Goal: Communication & Community: Answer question/provide support

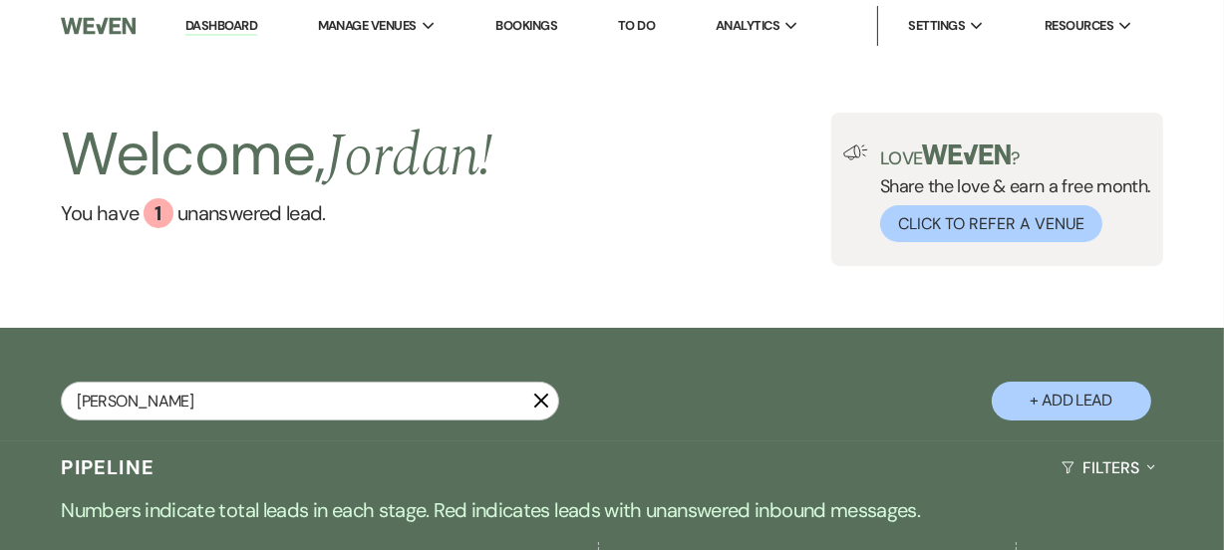
type input "[PERSON_NAME]"
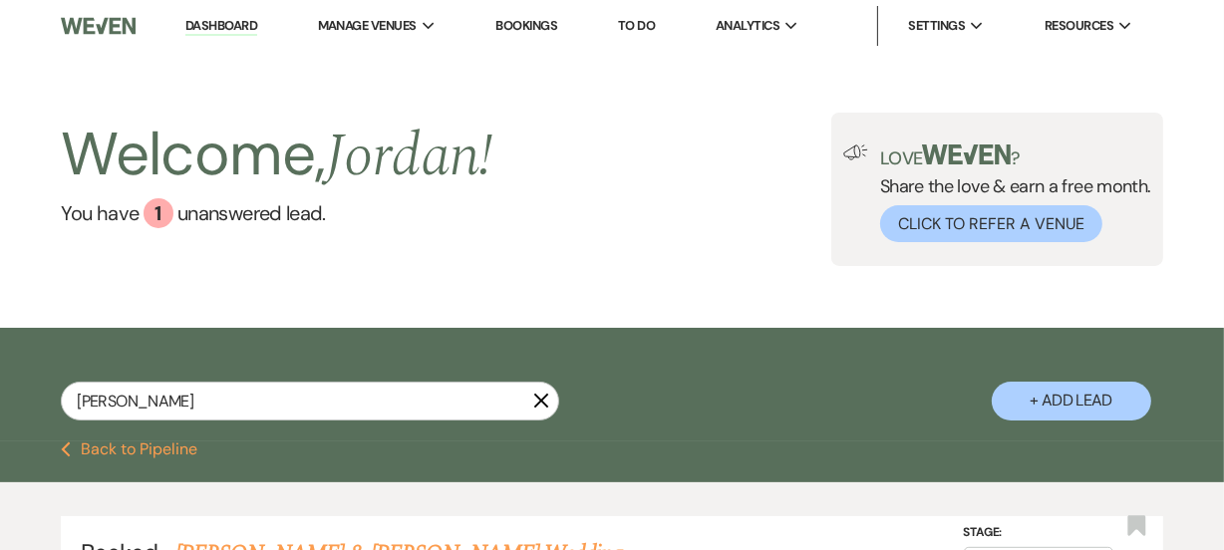
click at [801, 390] on div "[PERSON_NAME] X + Add Lead" at bounding box center [612, 387] width 1224 height 99
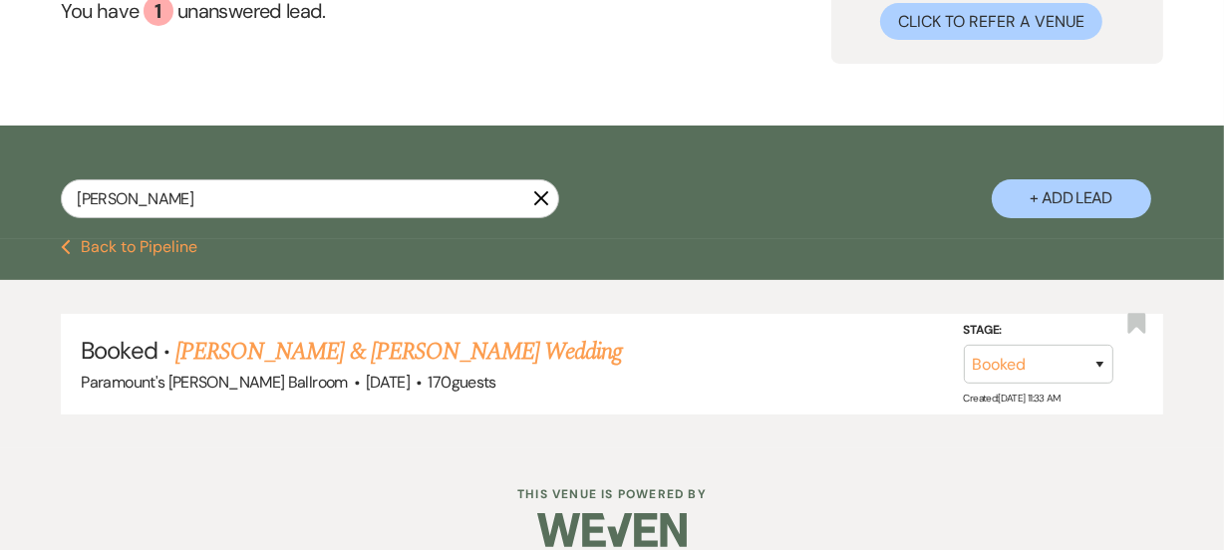
scroll to position [217, 0]
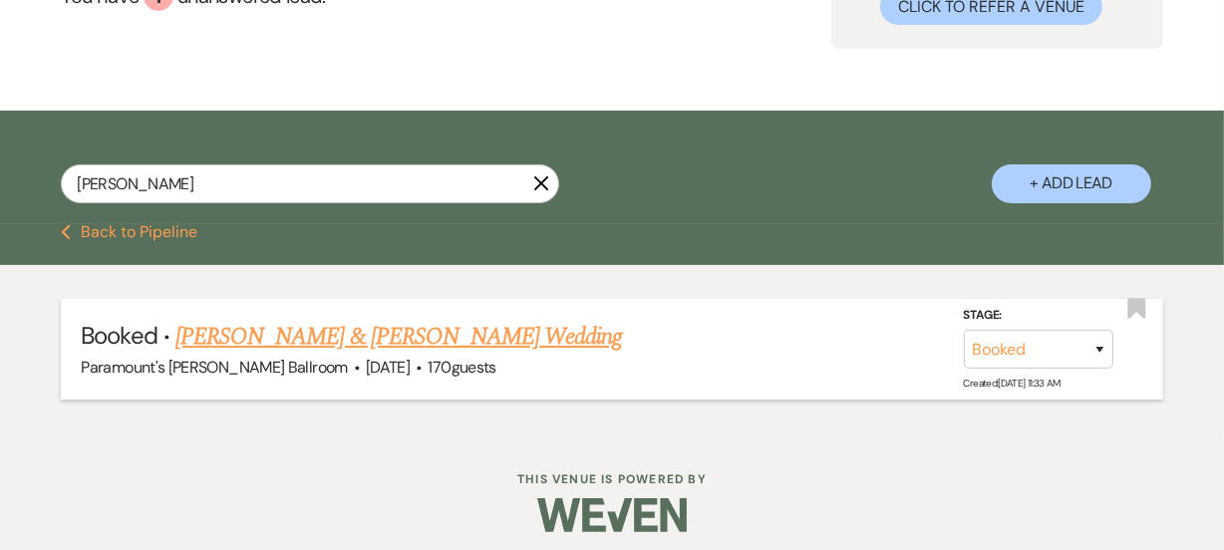
click at [492, 359] on div "Paramount's [PERSON_NAME] Ballroom · [DATE] · 170 guests" at bounding box center [611, 368] width 1061 height 26
click at [517, 346] on link "[PERSON_NAME] & [PERSON_NAME] Wedding" at bounding box center [398, 337] width 446 height 36
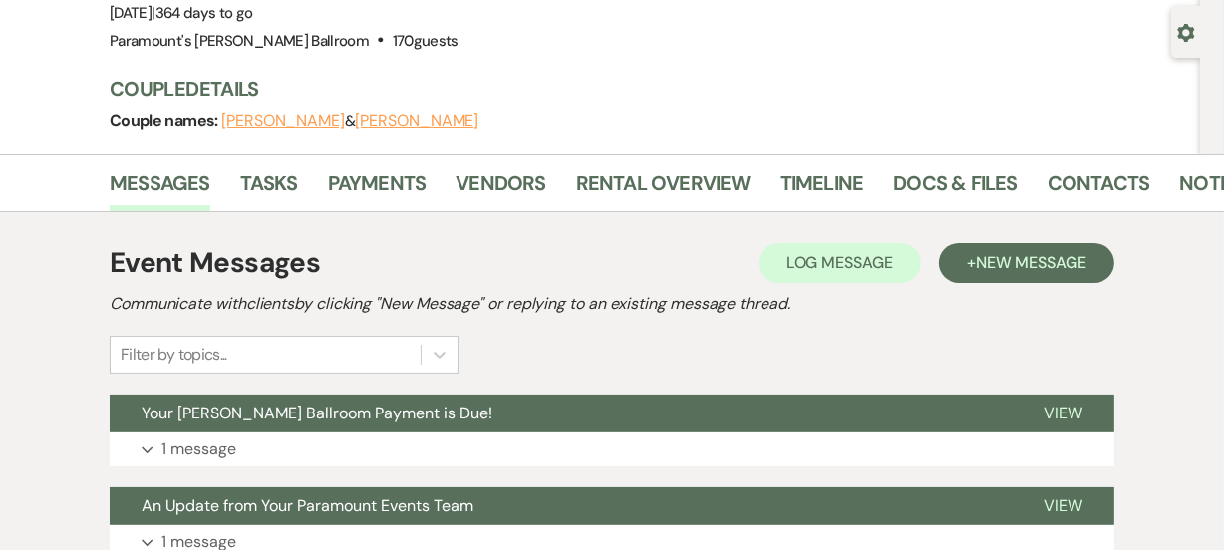
scroll to position [180, 0]
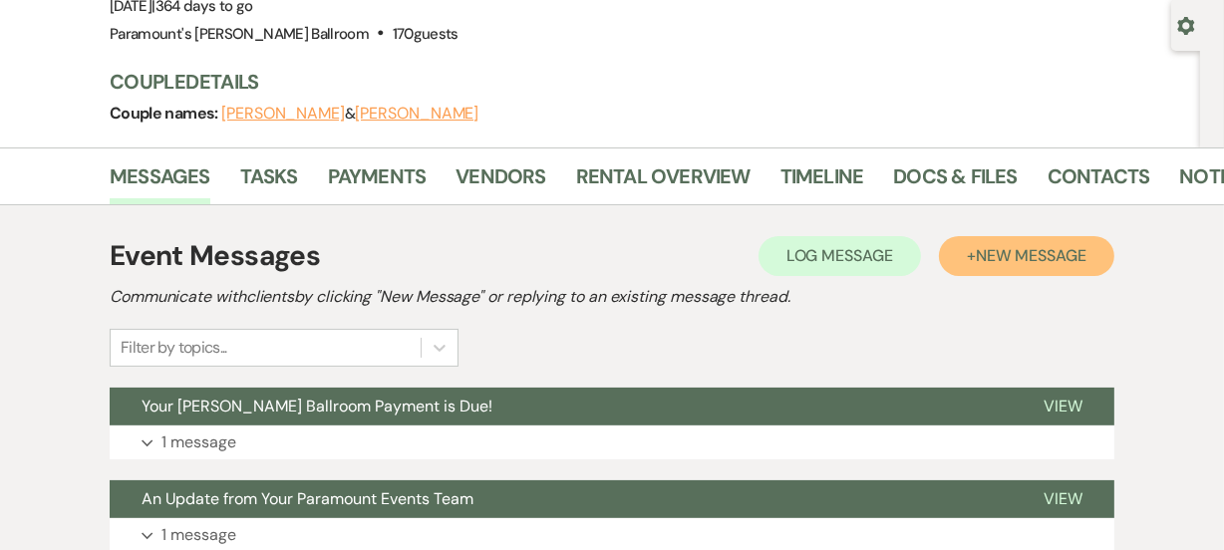
click at [958, 273] on button "+ New Message" at bounding box center [1026, 256] width 175 height 40
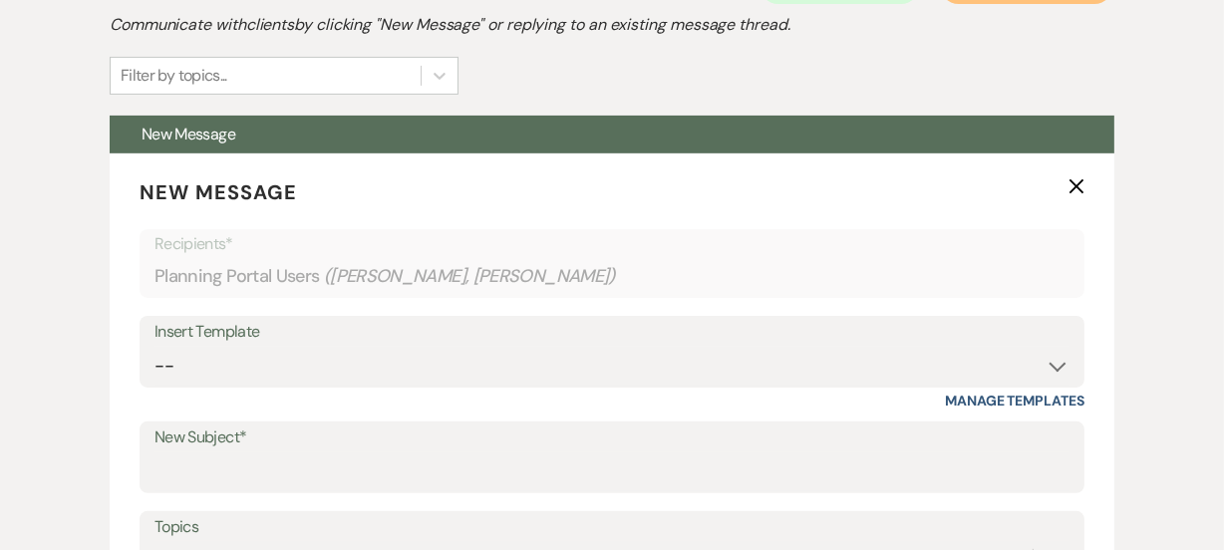
scroll to position [579, 0]
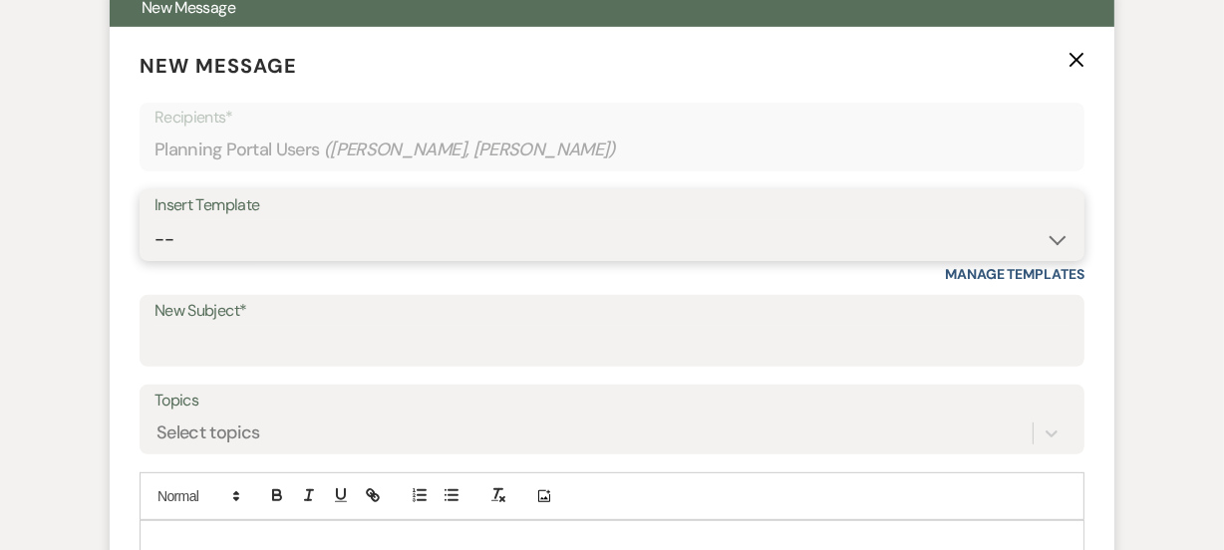
click at [465, 220] on select "-- Weven Planning Portal Introduction (Booked Events) 6 Month Consultation 9 Mo…" at bounding box center [611, 239] width 915 height 39
select select "1692"
click at [154, 220] on select "-- Weven Planning Portal Introduction (Booked Events) 6 Month Consultation 9 Mo…" at bounding box center [611, 239] width 915 height 39
type input "[PERSON_NAME] Ballroom Payment Received"
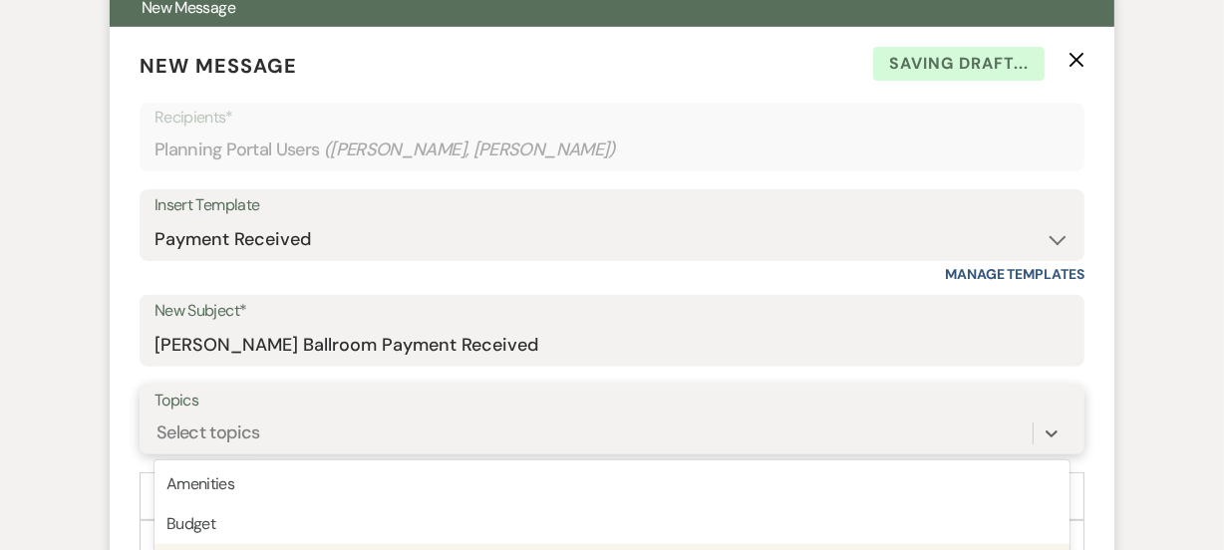
click at [214, 428] on div "option Capacity focused, 3 of 20. 20 results available. Use Up and Down to choo…" at bounding box center [611, 434] width 915 height 38
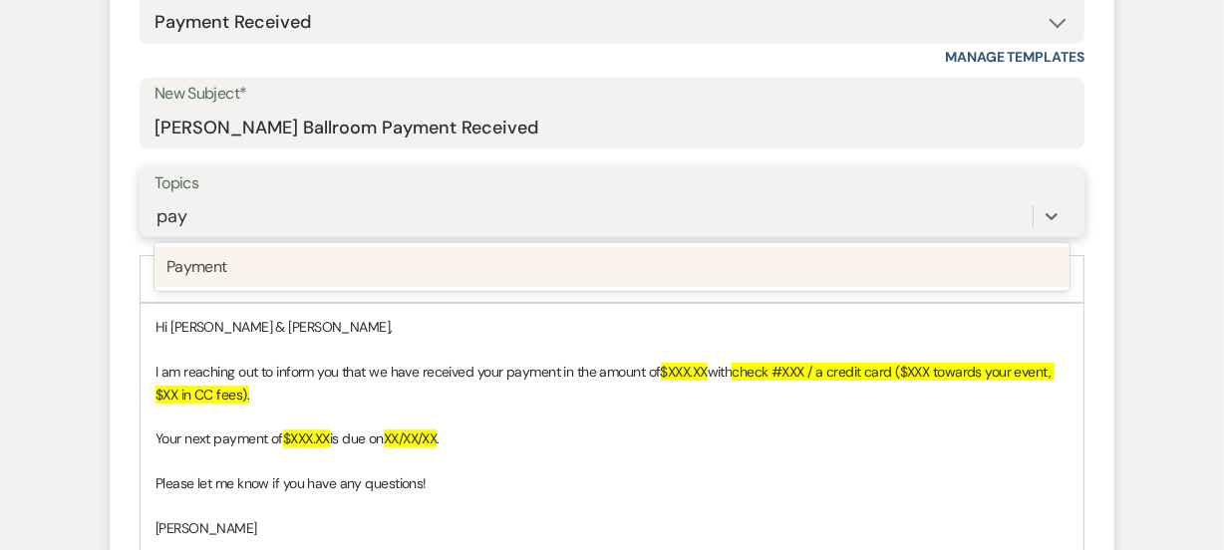
type input "paym"
click at [425, 281] on div "Payment" at bounding box center [611, 267] width 915 height 40
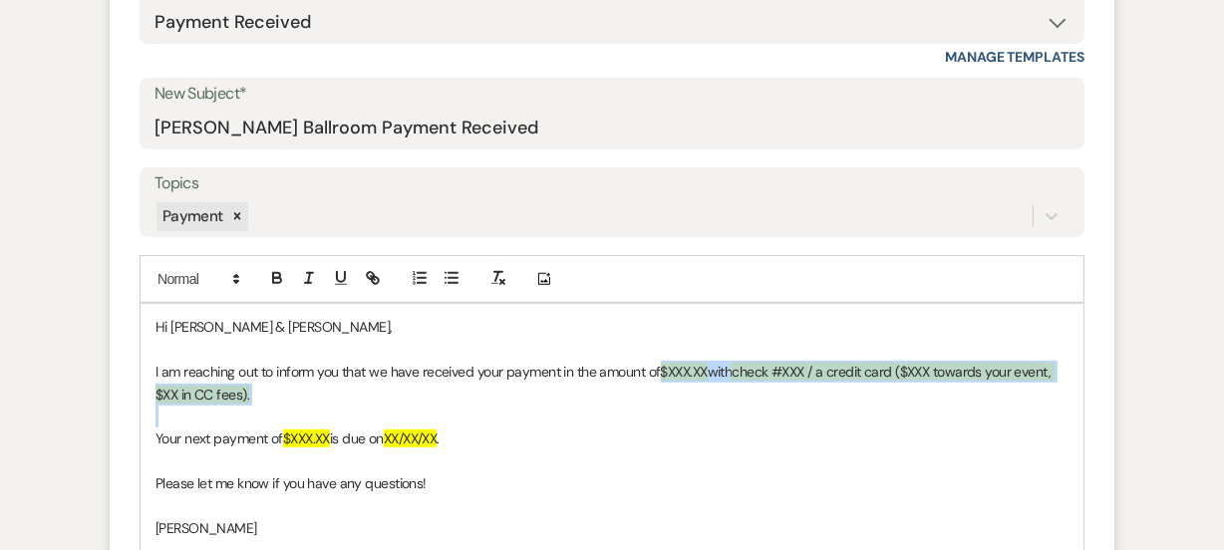
drag, startPoint x: 661, startPoint y: 369, endPoint x: 526, endPoint y: 407, distance: 139.8
click at [526, 407] on div "Hi Cody & Amanda, I am reaching out to inform you that we have received your pa…" at bounding box center [612, 427] width 943 height 247
paste div
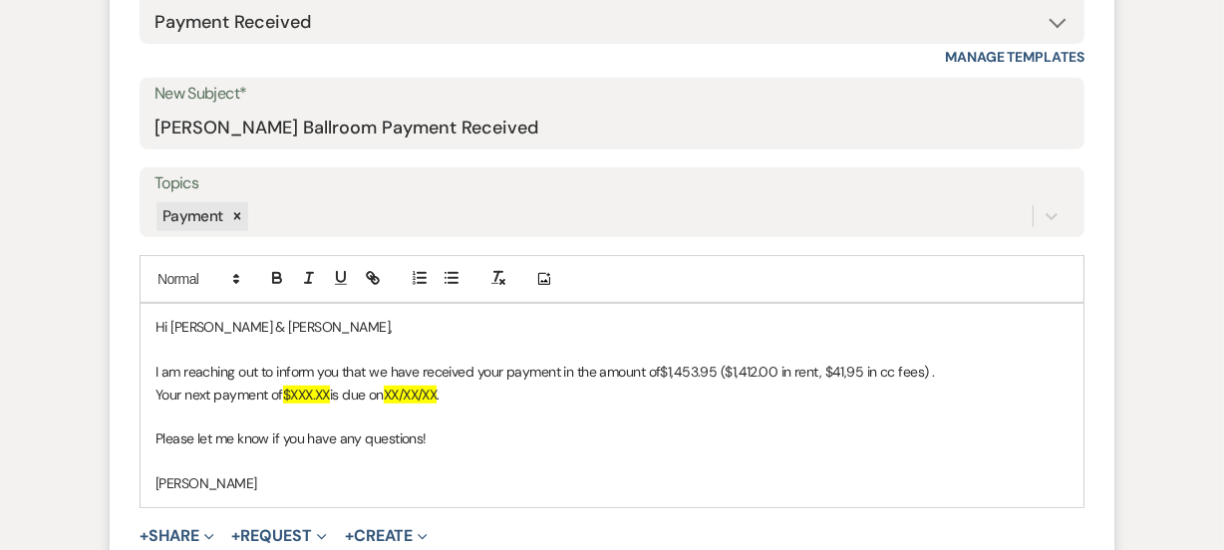
click at [717, 373] on p "I am reaching out to inform you that we have received your payment in the amoun…" at bounding box center [611, 372] width 913 height 22
drag, startPoint x: 289, startPoint y: 387, endPoint x: 308, endPoint y: 388, distance: 19.0
click at [308, 388] on span "$XXX.XX" at bounding box center [306, 395] width 47 height 18
click at [290, 389] on span "$XXX.XX" at bounding box center [306, 395] width 47 height 18
drag, startPoint x: 293, startPoint y: 393, endPoint x: 331, endPoint y: 399, distance: 38.3
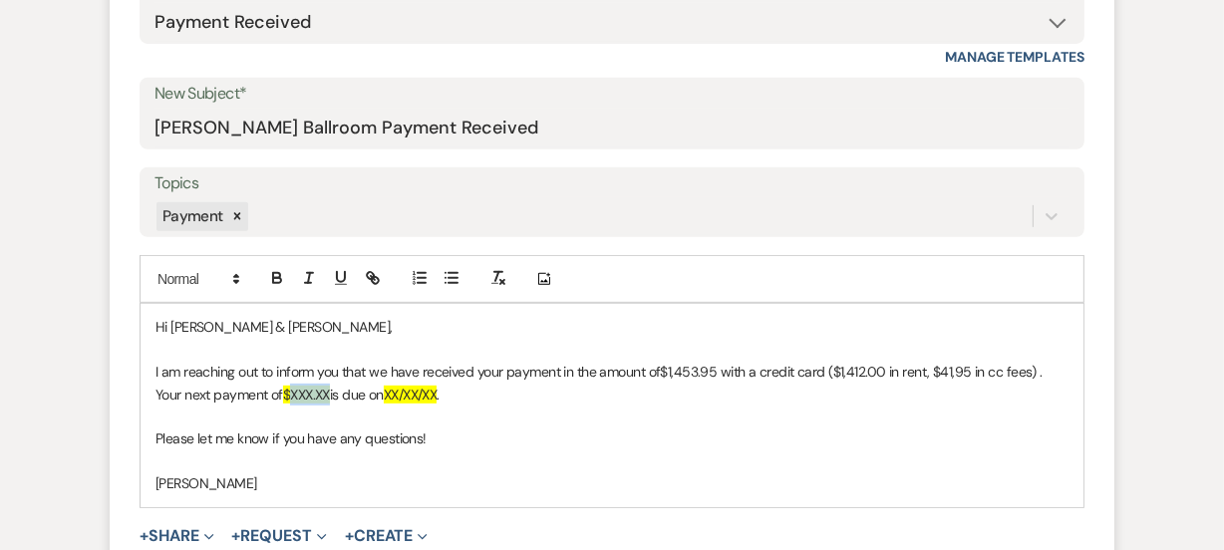
click at [330, 399] on span "$XXX.XX" at bounding box center [306, 395] width 47 height 18
click at [151, 390] on div "Hi Cody & Amanda, I am reaching out to inform you that we have received your pa…" at bounding box center [612, 405] width 943 height 202
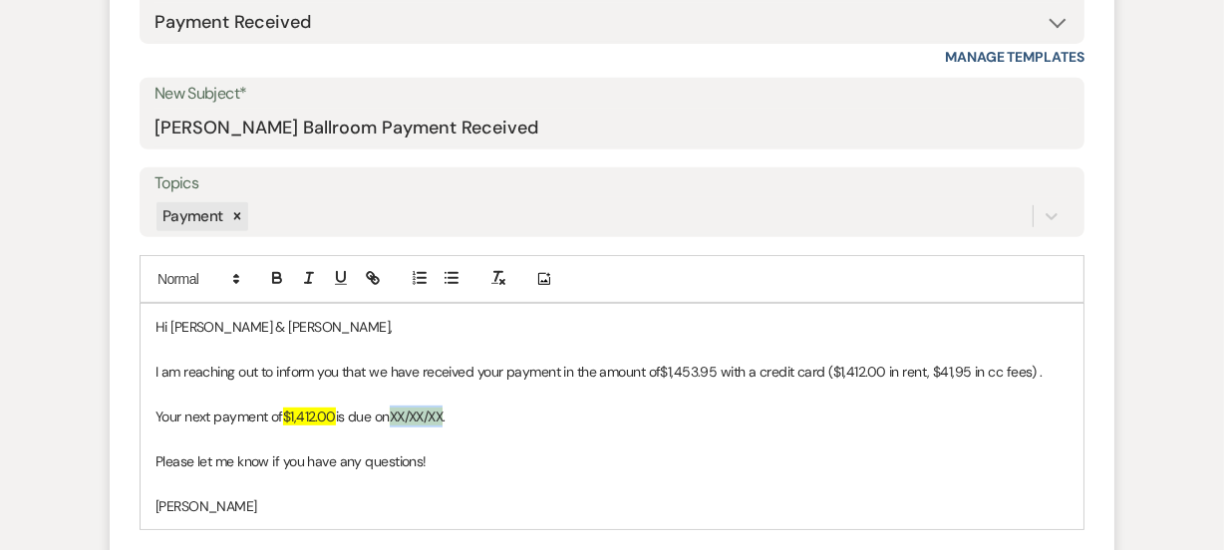
drag, startPoint x: 400, startPoint y: 409, endPoint x: 454, endPoint y: 413, distance: 55.0
click at [454, 413] on p "Your next payment of $1,412.00 is due on XX/XX/XX ." at bounding box center [611, 417] width 913 height 22
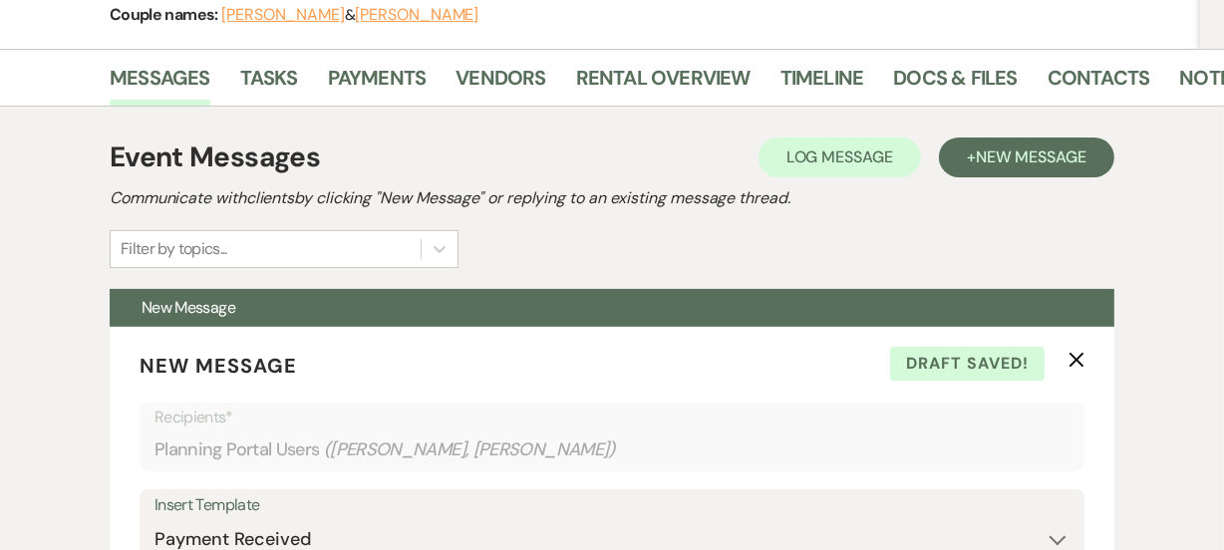
scroll to position [252, 0]
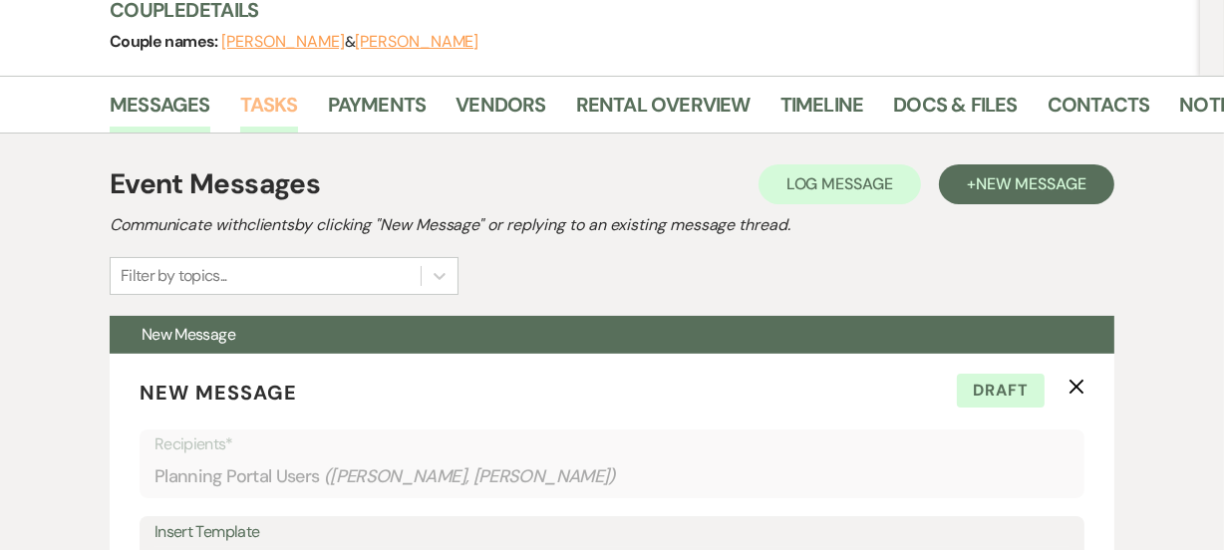
click at [260, 111] on link "Tasks" at bounding box center [269, 111] width 58 height 44
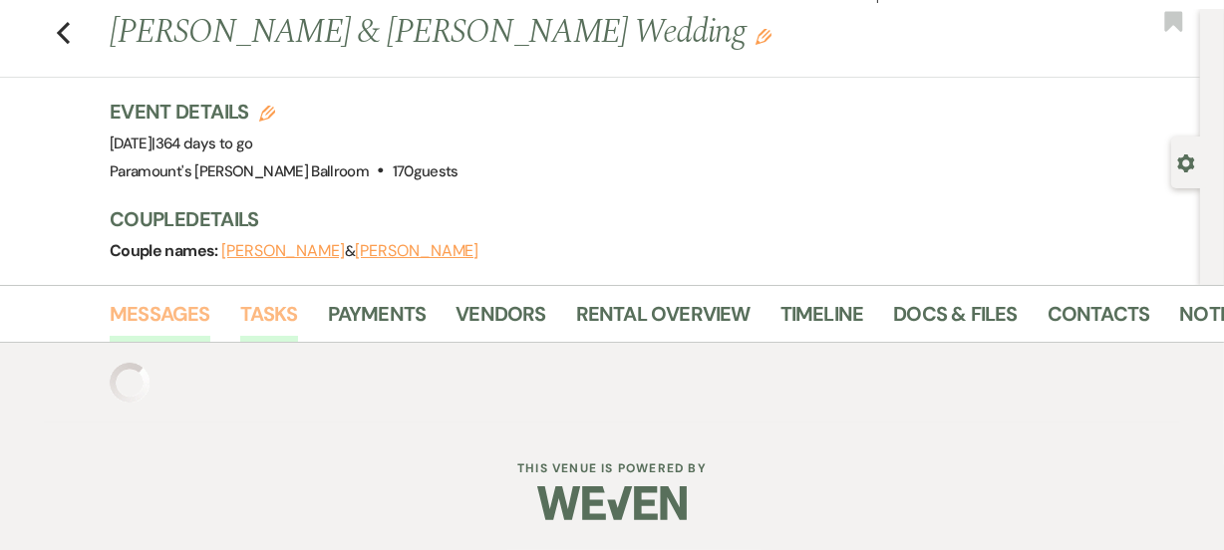
scroll to position [252, 0]
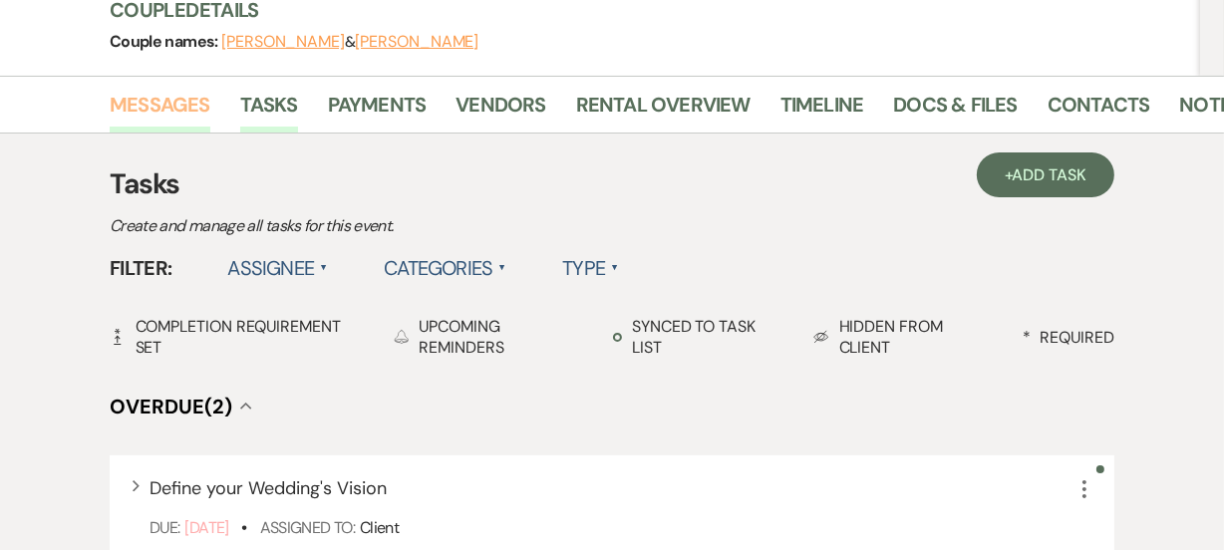
click at [169, 108] on link "Messages" at bounding box center [160, 111] width 101 height 44
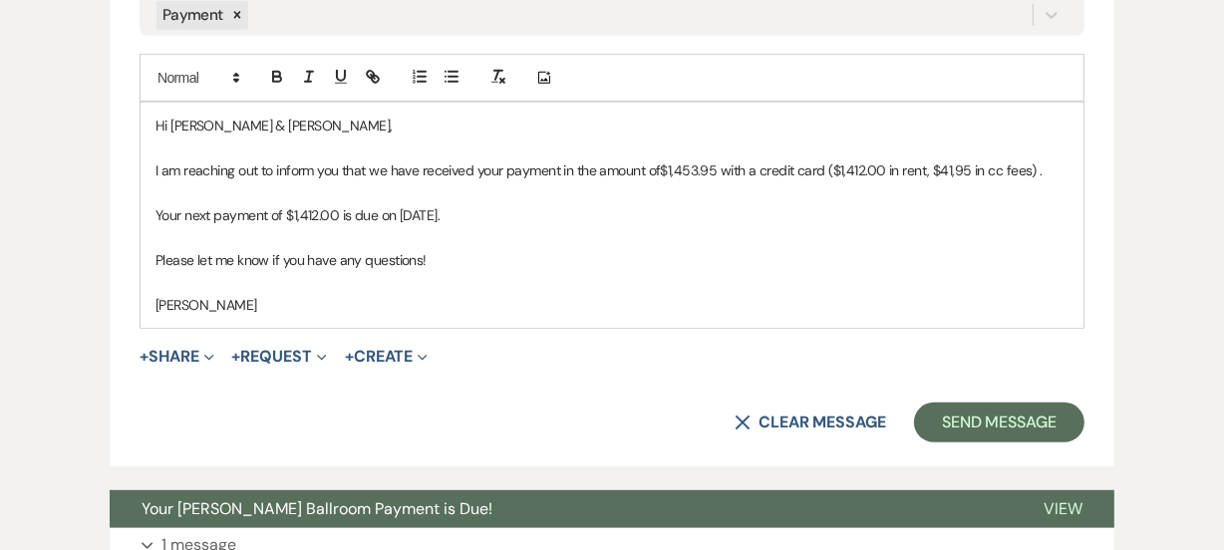
scroll to position [992, 0]
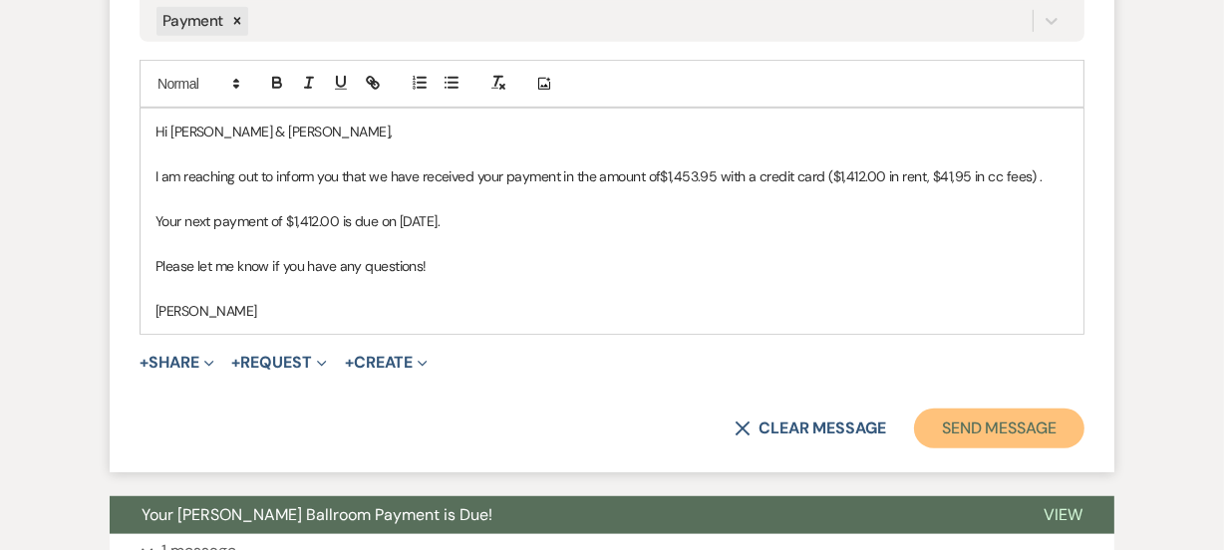
click at [998, 426] on button "Send Message" at bounding box center [999, 429] width 170 height 40
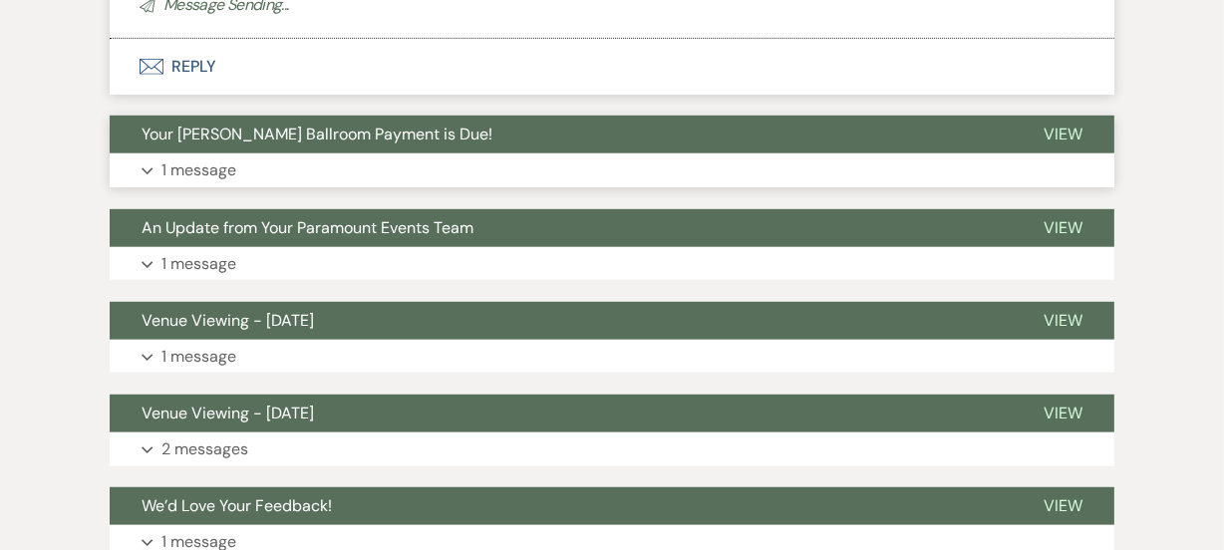
scroll to position [251, 0]
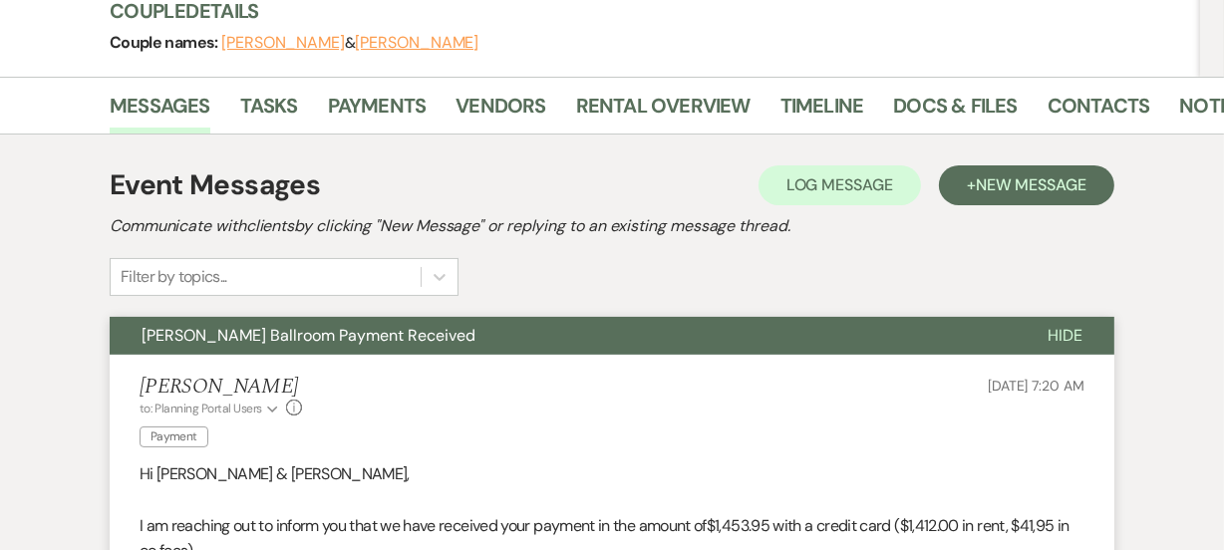
click at [668, 247] on div "Event Messages Log Log Message + New Message Communicate with clients by clicki…" at bounding box center [612, 230] width 1004 height 132
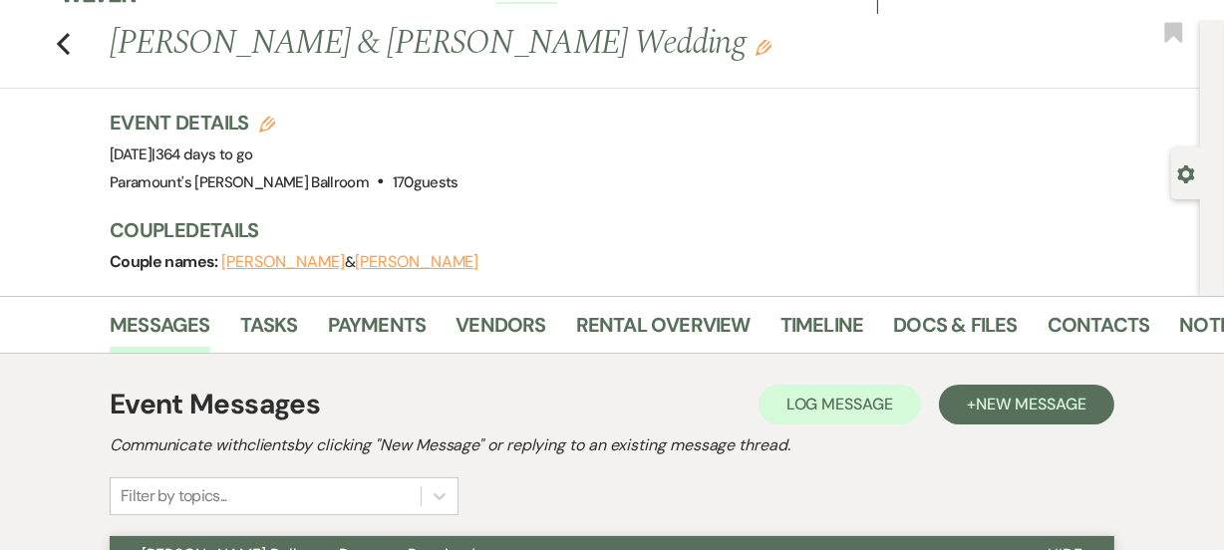
scroll to position [0, 0]
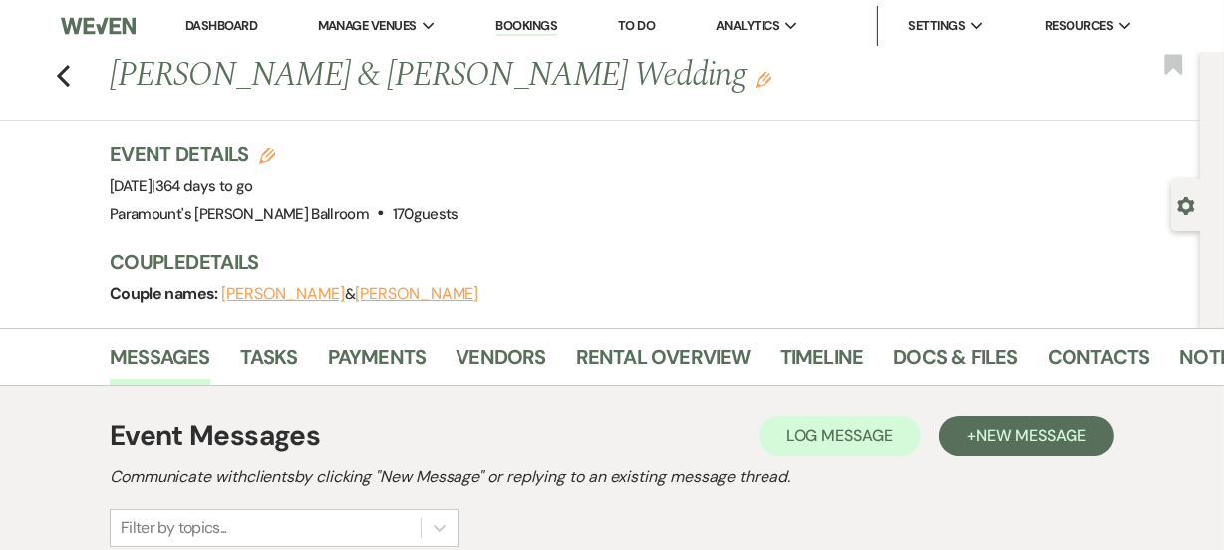
click at [238, 32] on link "Dashboard" at bounding box center [221, 25] width 72 height 17
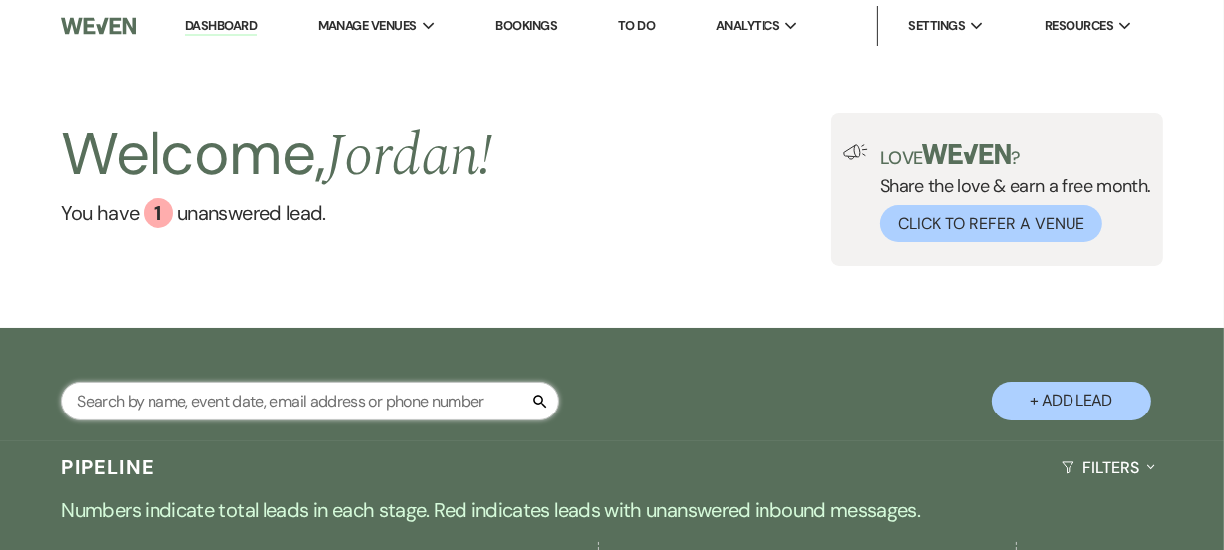
click at [291, 392] on input "text" at bounding box center [310, 401] width 498 height 39
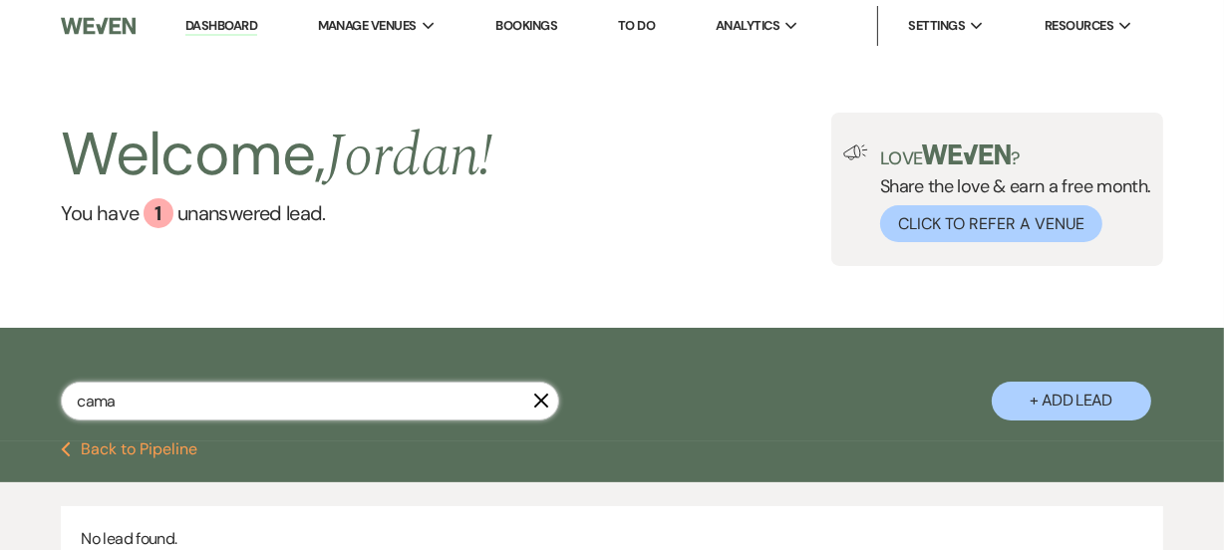
type input "cama"
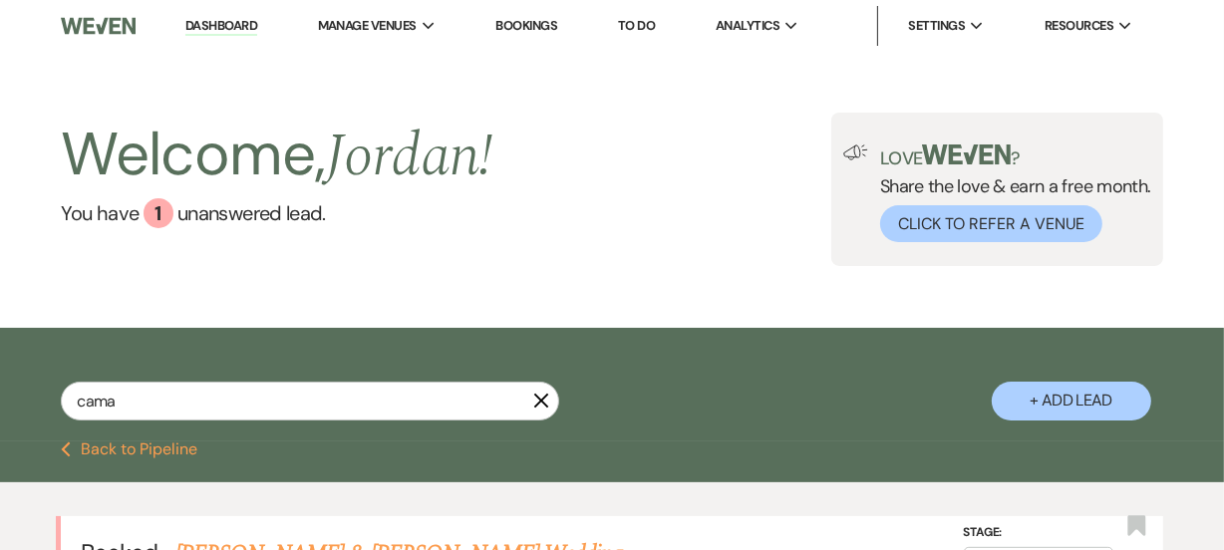
click at [616, 388] on div "cama X + Add Lead" at bounding box center [612, 387] width 1224 height 99
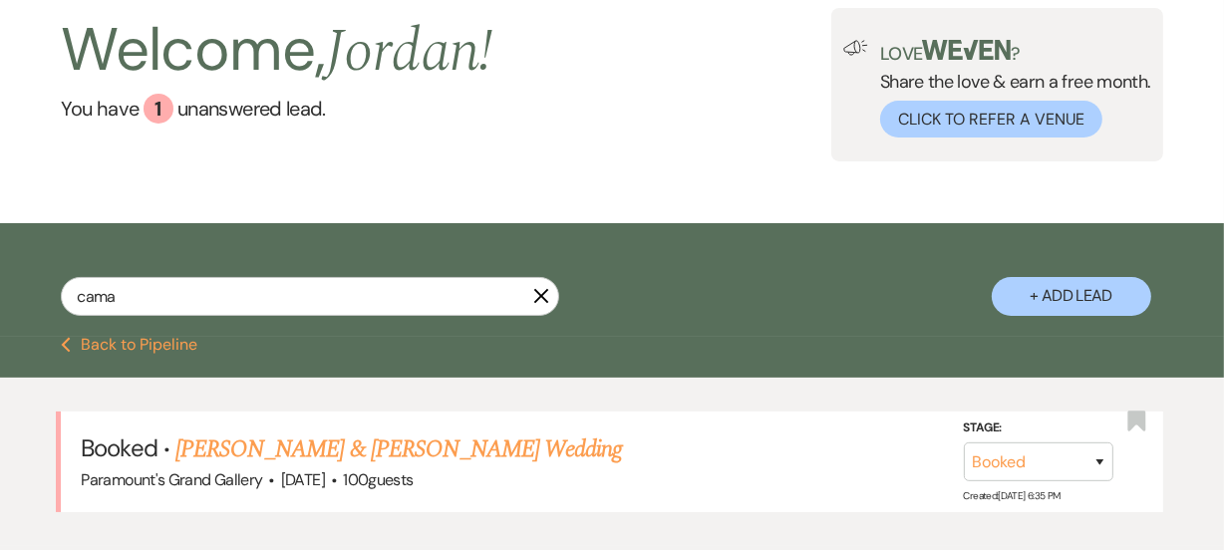
scroll to position [109, 0]
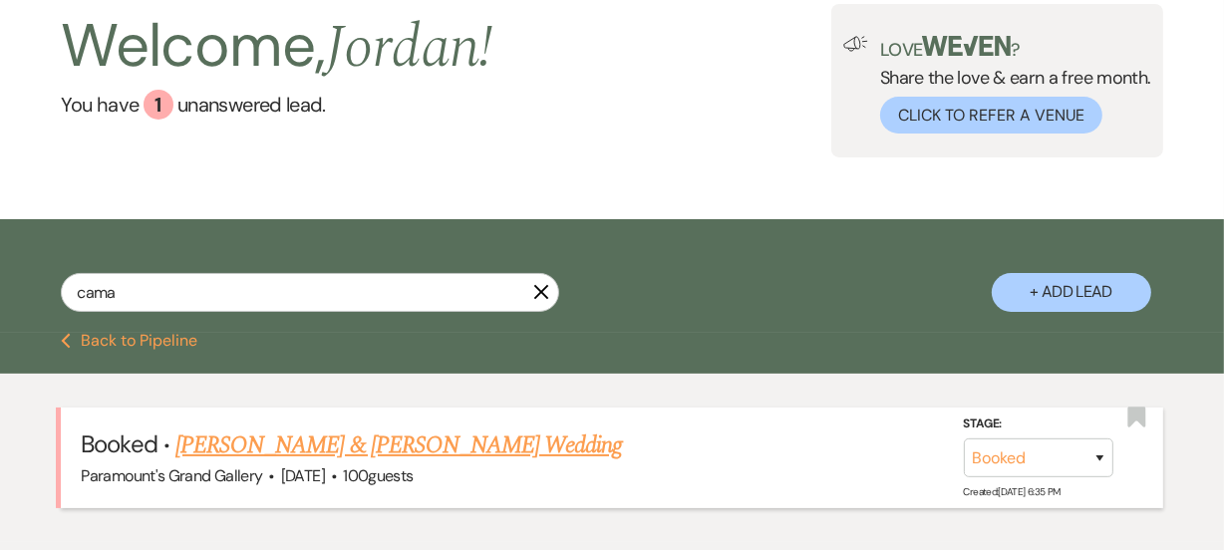
click at [542, 456] on link "[PERSON_NAME] & [PERSON_NAME] Wedding" at bounding box center [398, 446] width 446 height 36
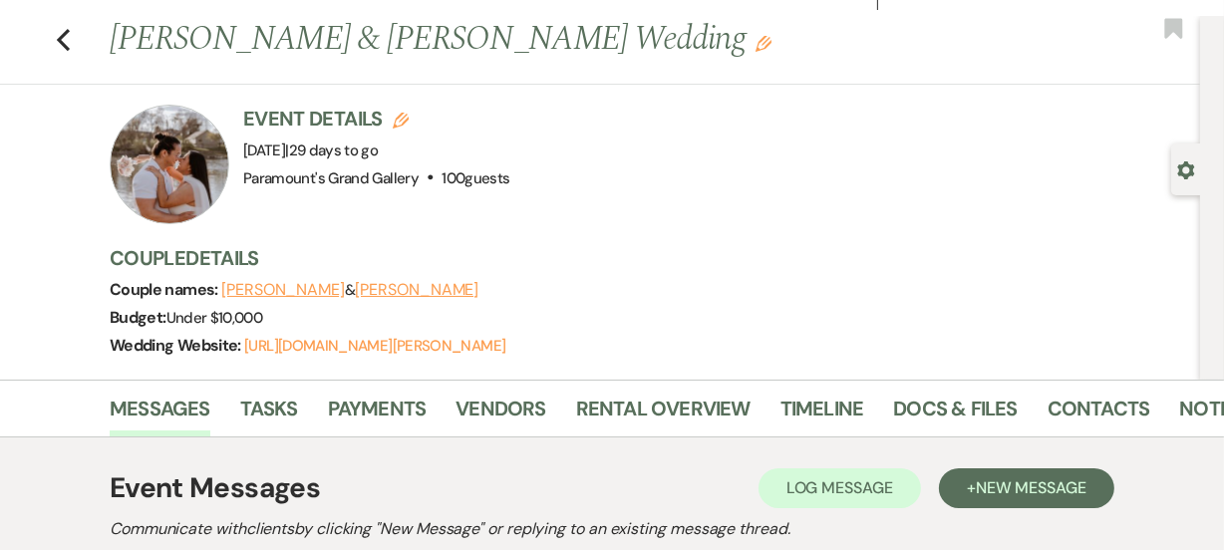
scroll to position [109, 0]
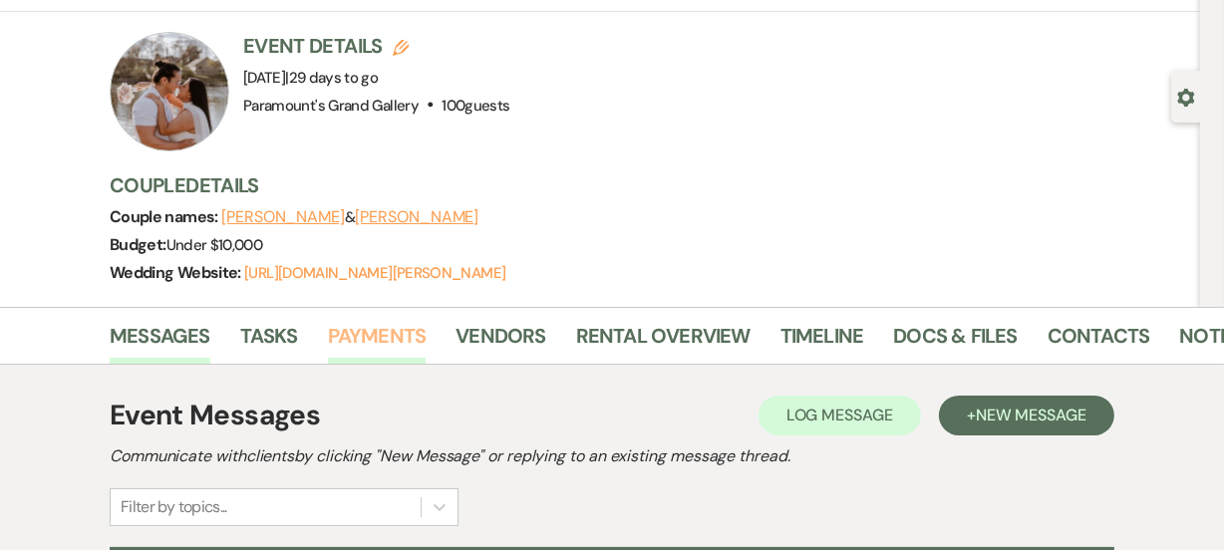
click at [388, 341] on link "Payments" at bounding box center [377, 342] width 99 height 44
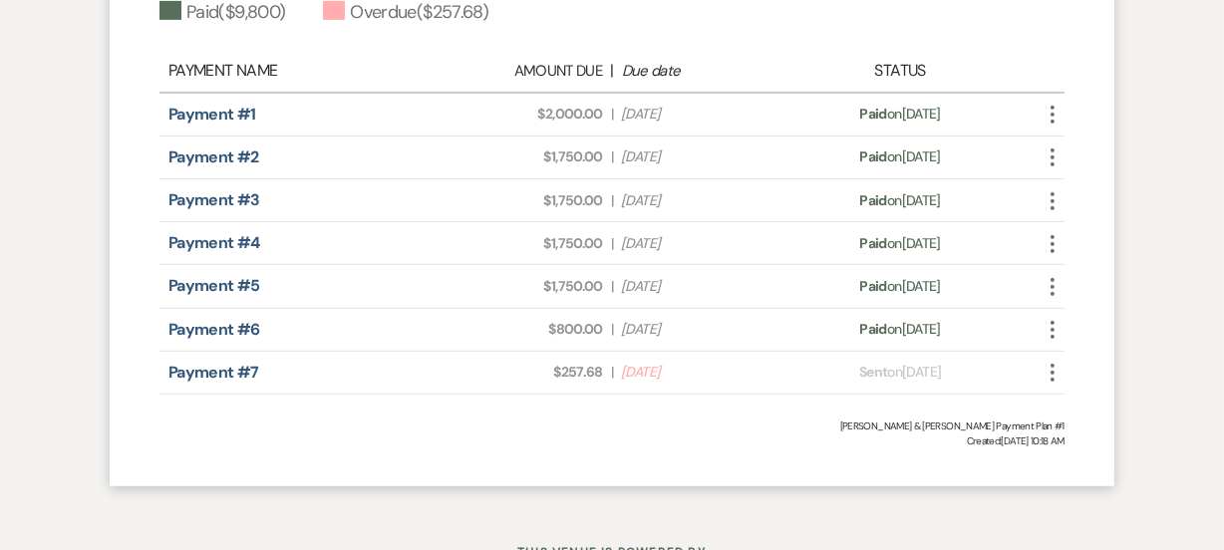
scroll to position [833, 0]
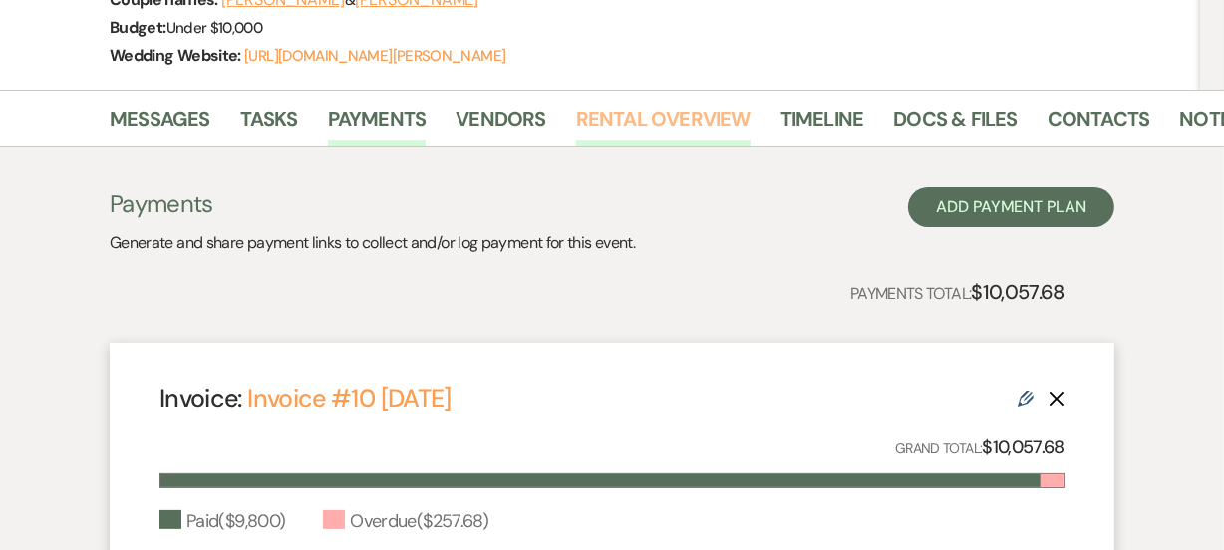
click at [695, 116] on link "Rental Overview" at bounding box center [663, 125] width 174 height 44
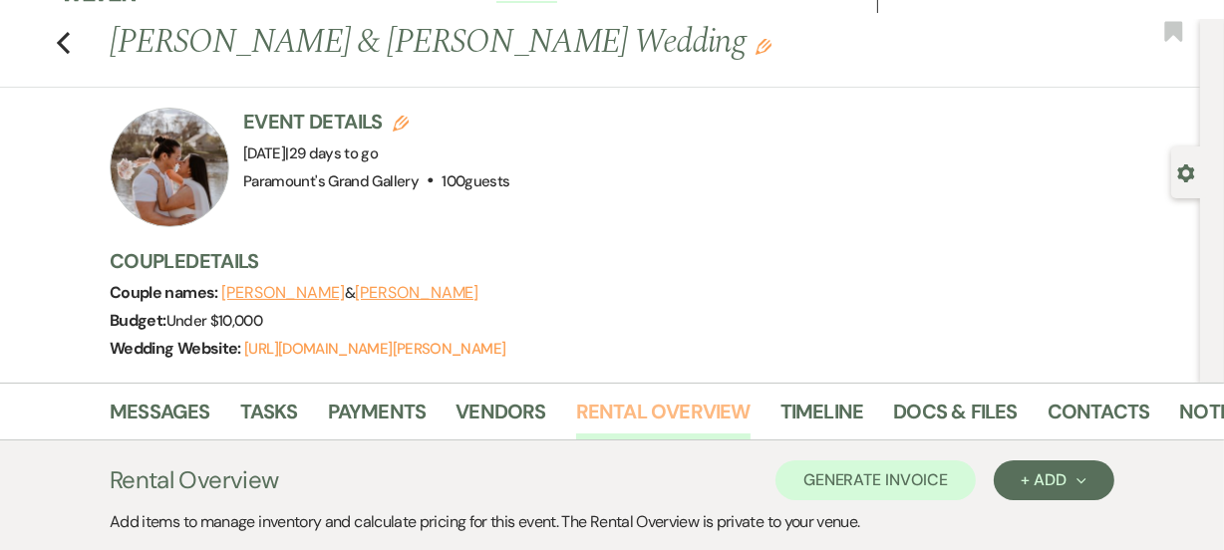
scroll to position [36, 0]
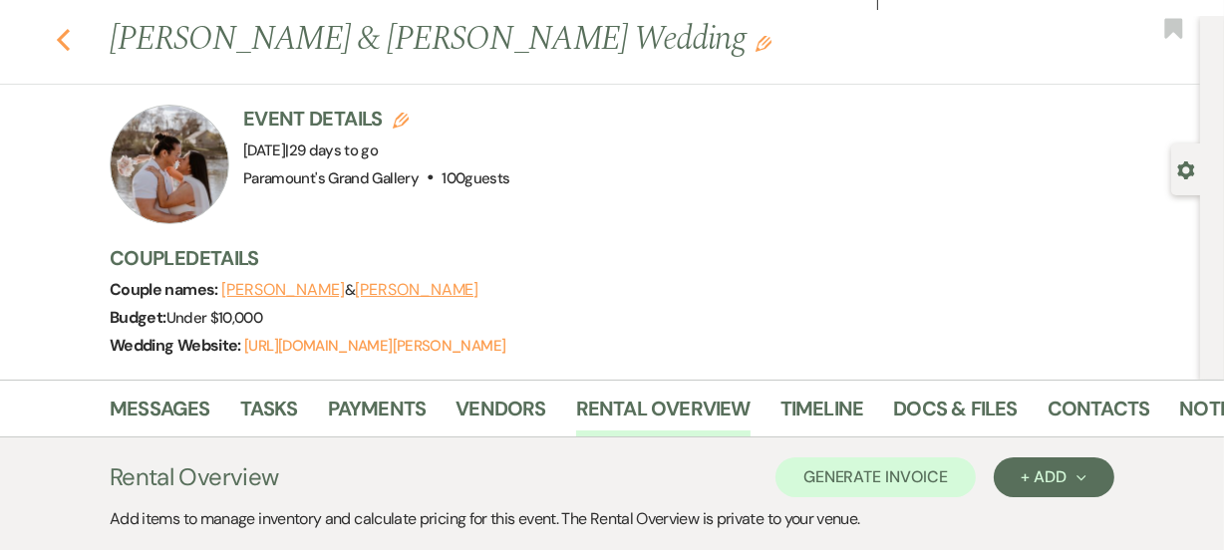
click at [71, 44] on icon "Previous" at bounding box center [63, 40] width 15 height 24
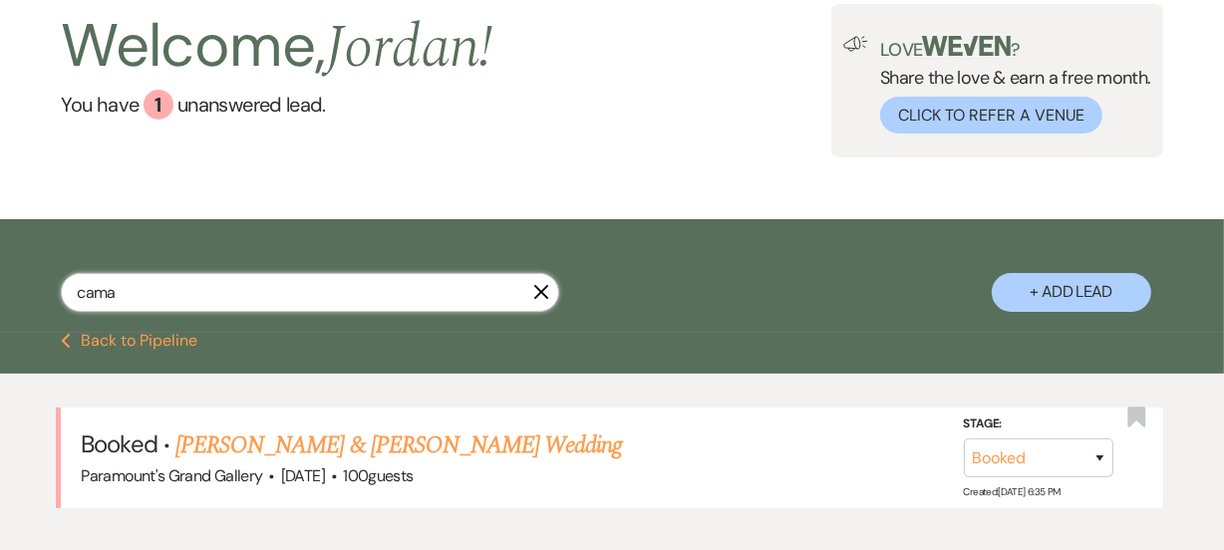
drag, startPoint x: 270, startPoint y: 294, endPoint x: 0, endPoint y: 280, distance: 270.4
click at [0, 280] on div "cama X + Add Lead" at bounding box center [612, 278] width 1224 height 99
type input "harding"
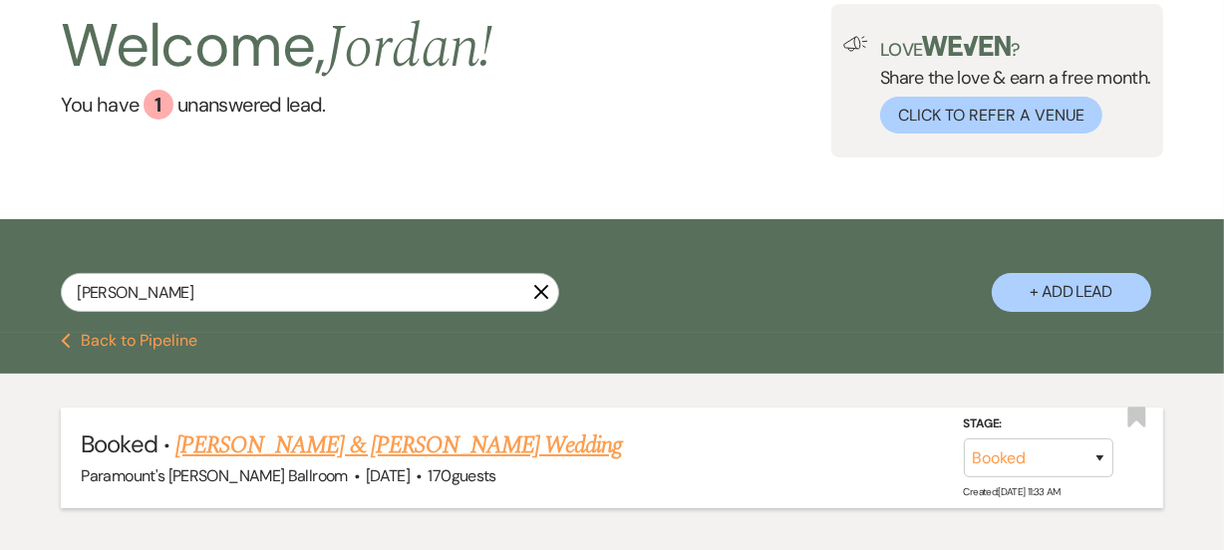
click at [380, 441] on link "[PERSON_NAME] & [PERSON_NAME] Wedding" at bounding box center [398, 446] width 446 height 36
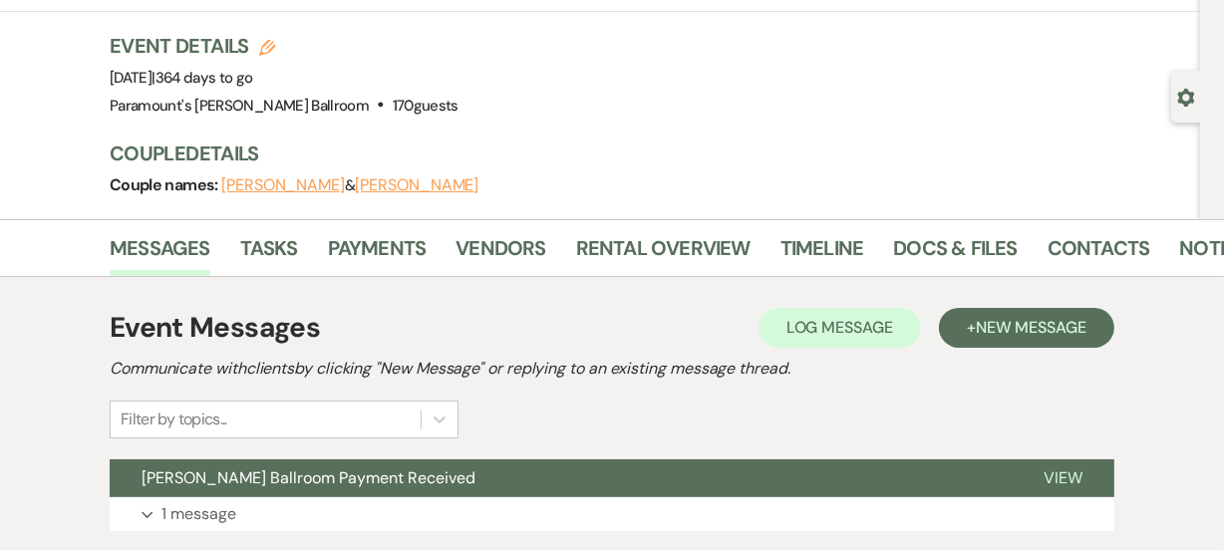
click at [9, 111] on div "Previous Amanda Harding & Cody Teubert's Wedding Edit Bookmark Gear Settings Ev…" at bounding box center [600, 81] width 1200 height 276
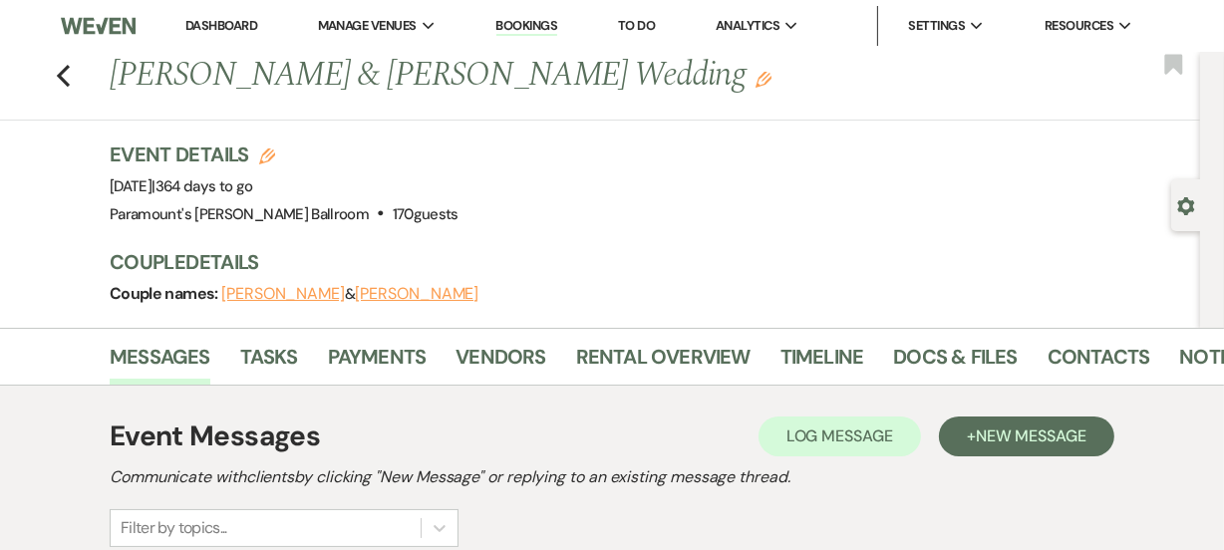
click at [199, 23] on link "Dashboard" at bounding box center [221, 25] width 72 height 17
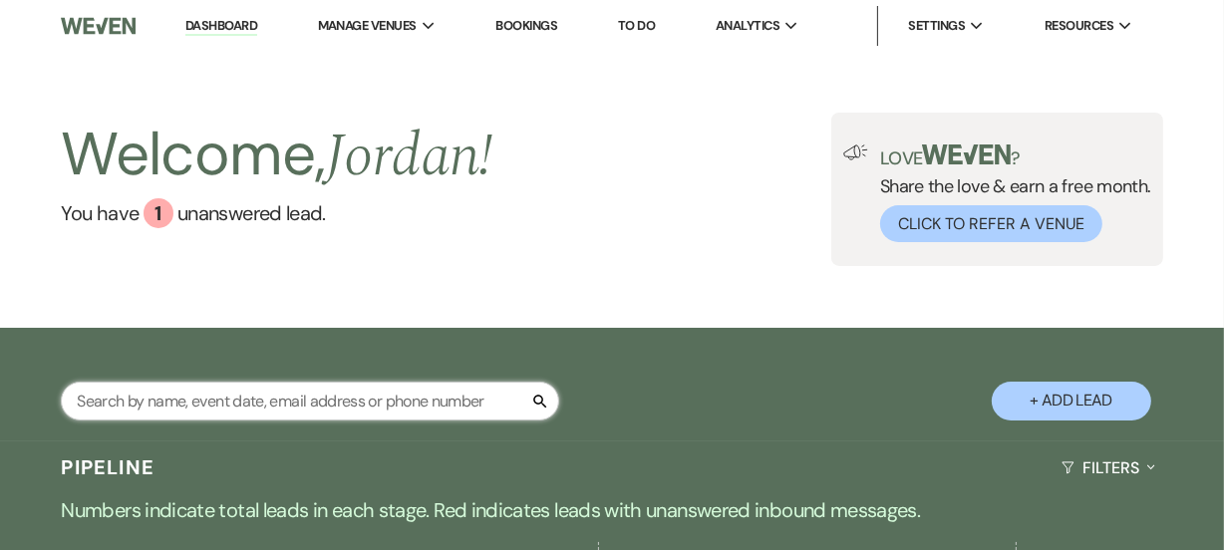
click at [285, 396] on input "text" at bounding box center [310, 401] width 498 height 39
type input "lusung"
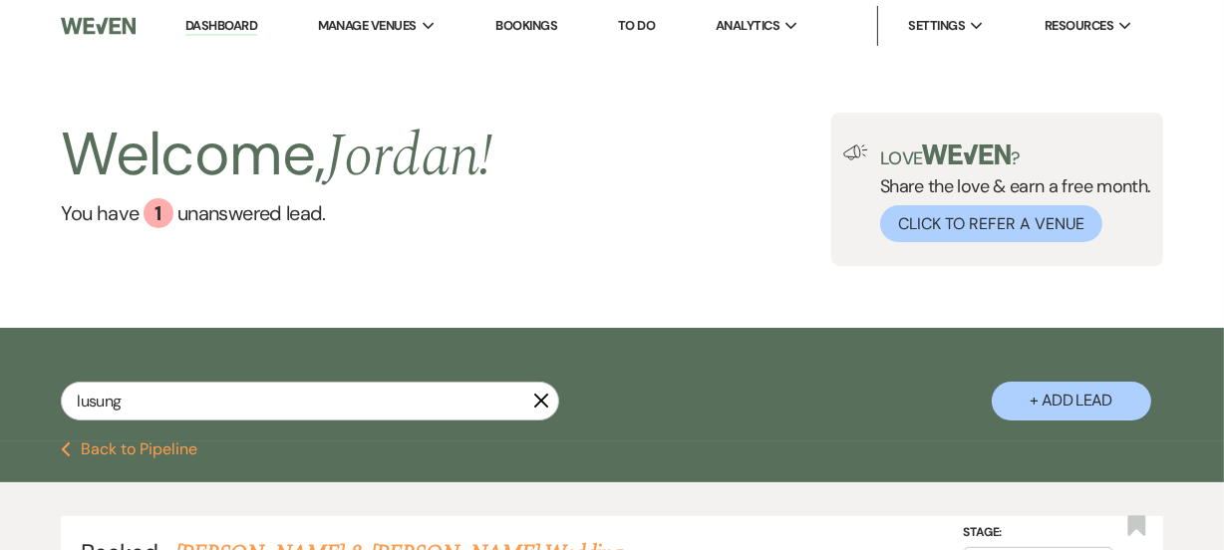
click at [786, 296] on div "Welcome, Jordan ! You have 1 unanswered lead . Love ? Share the love & earn a f…" at bounding box center [612, 190] width 1224 height 276
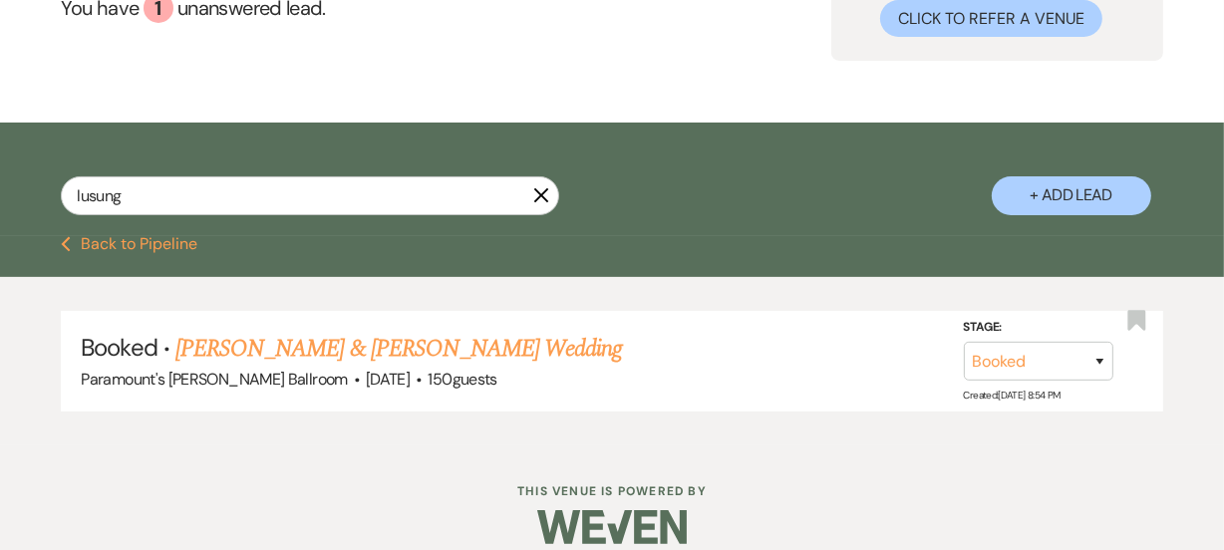
scroll to position [228, 0]
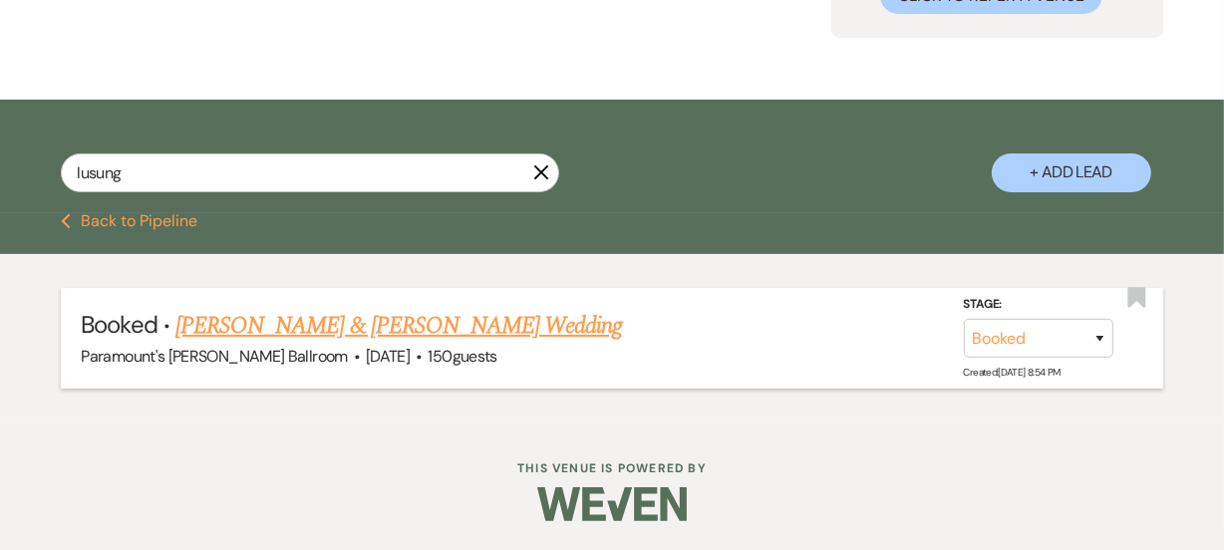
click at [466, 321] on link "[PERSON_NAME] & [PERSON_NAME] Wedding" at bounding box center [398, 326] width 446 height 36
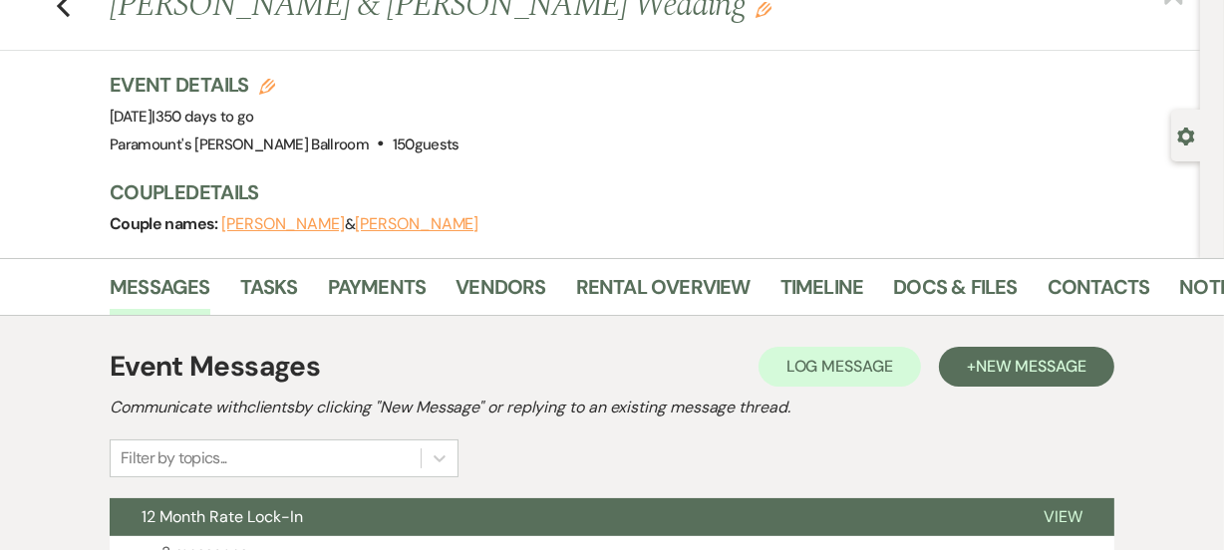
scroll to position [72, 0]
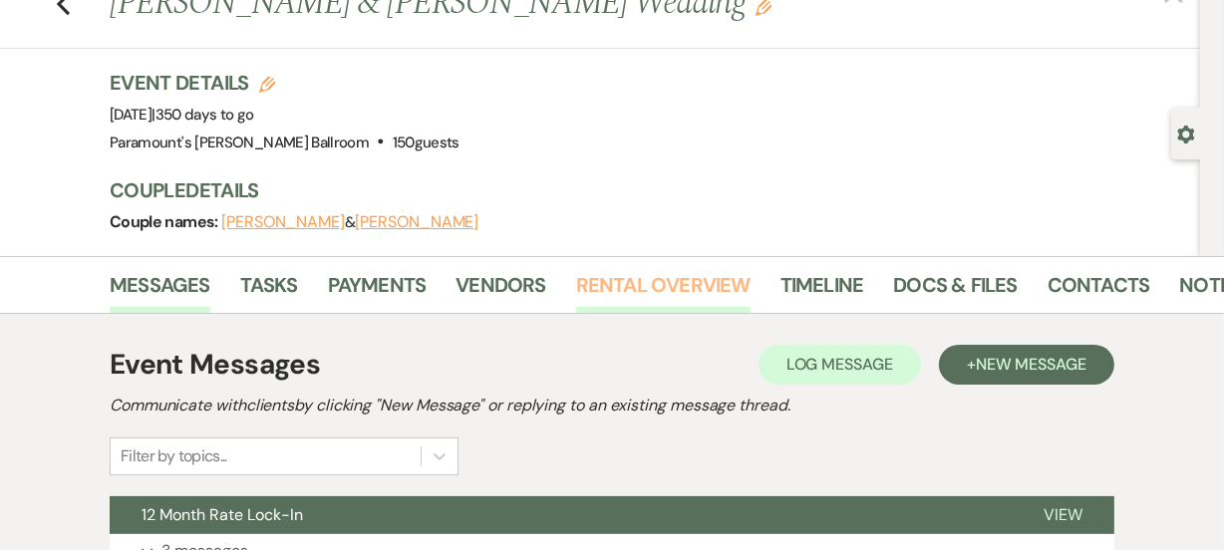
click at [673, 288] on link "Rental Overview" at bounding box center [663, 291] width 174 height 44
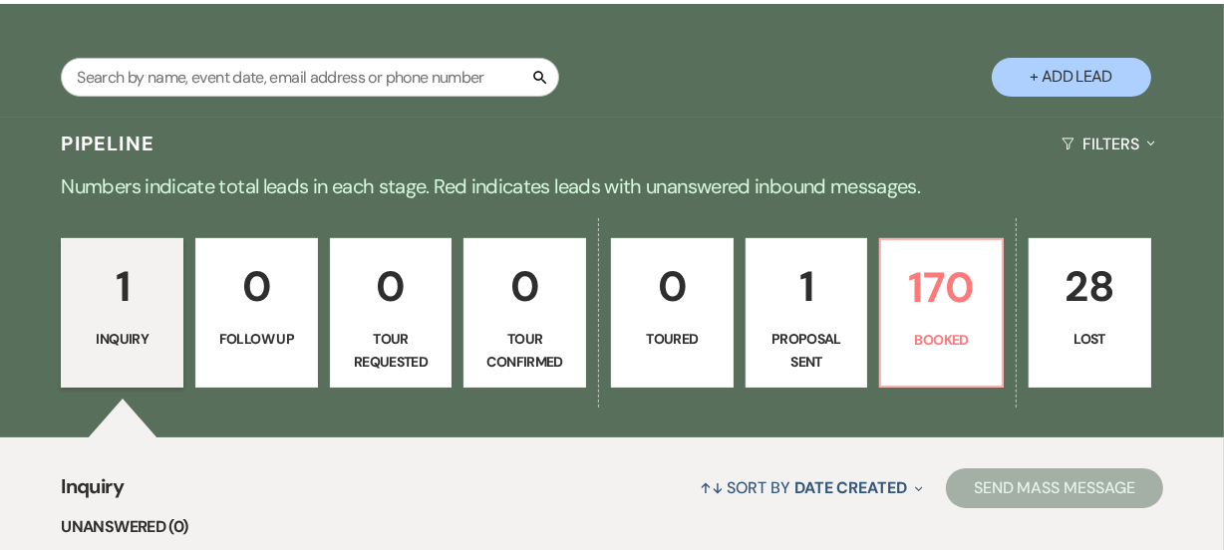
scroll to position [326, 0]
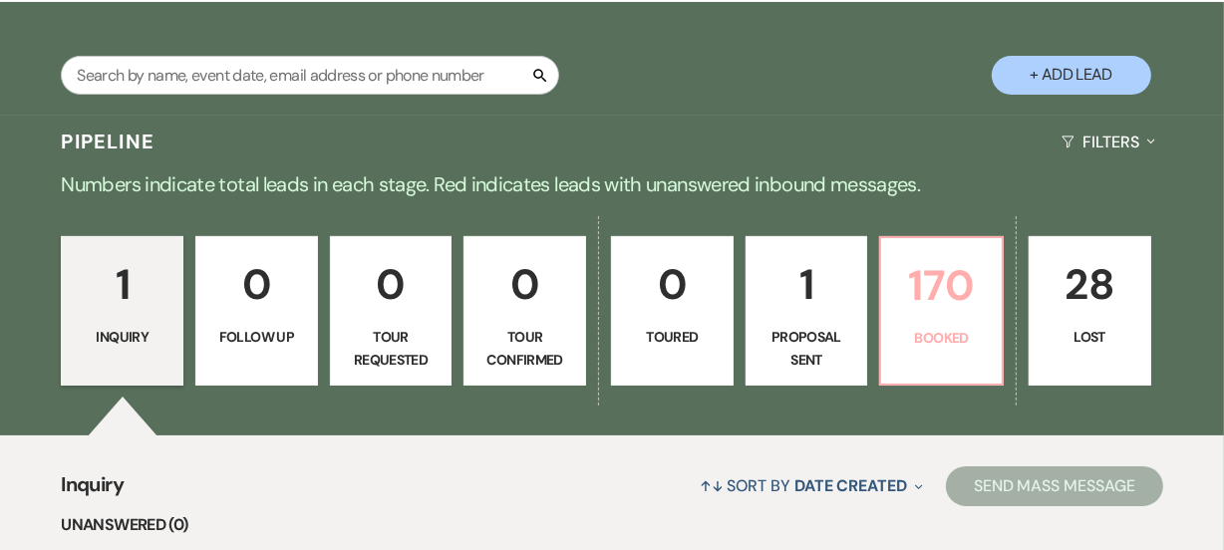
click at [924, 319] on p "170" at bounding box center [941, 285] width 97 height 67
